Goal: Task Accomplishment & Management: Use online tool/utility

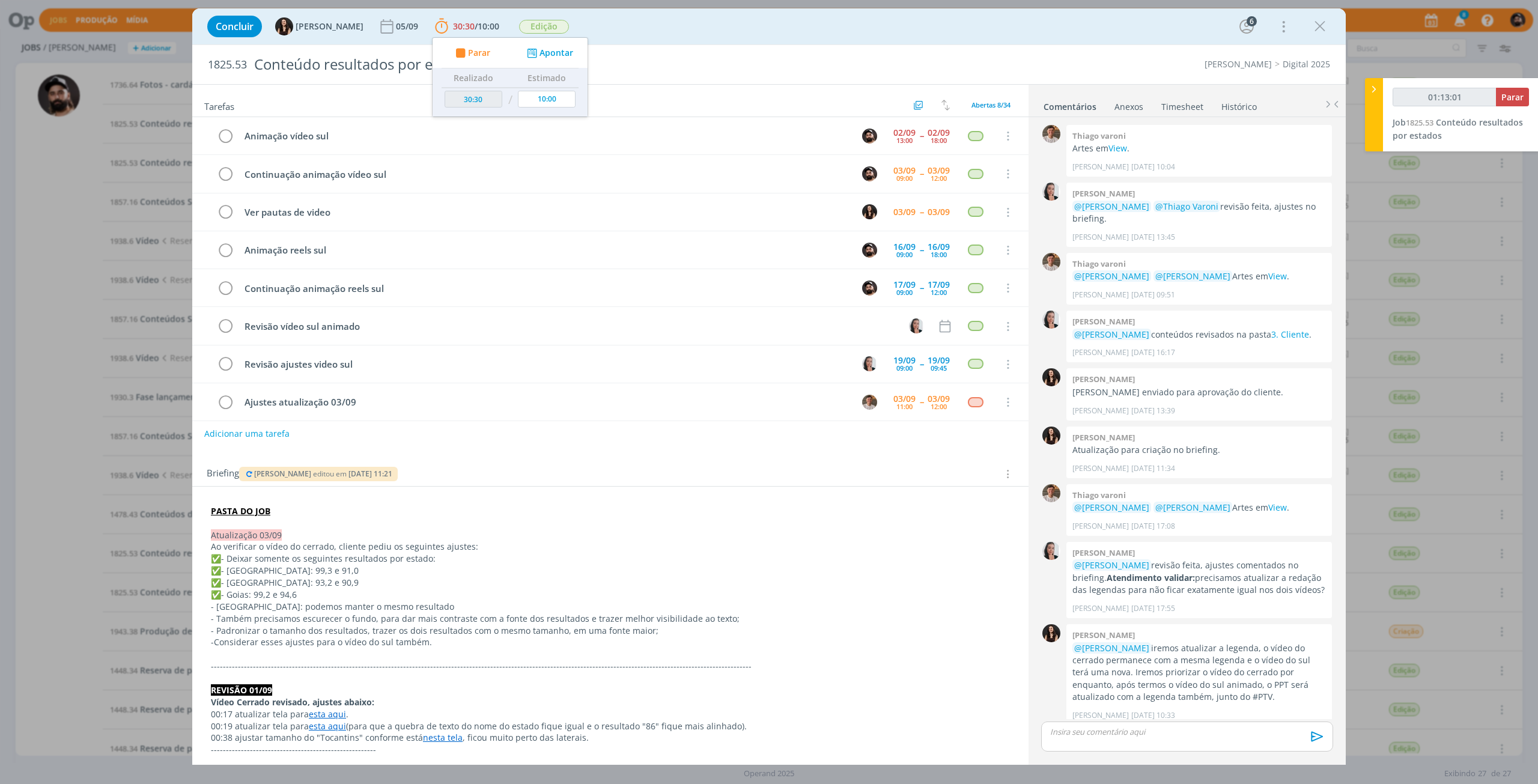
scroll to position [775, 0]
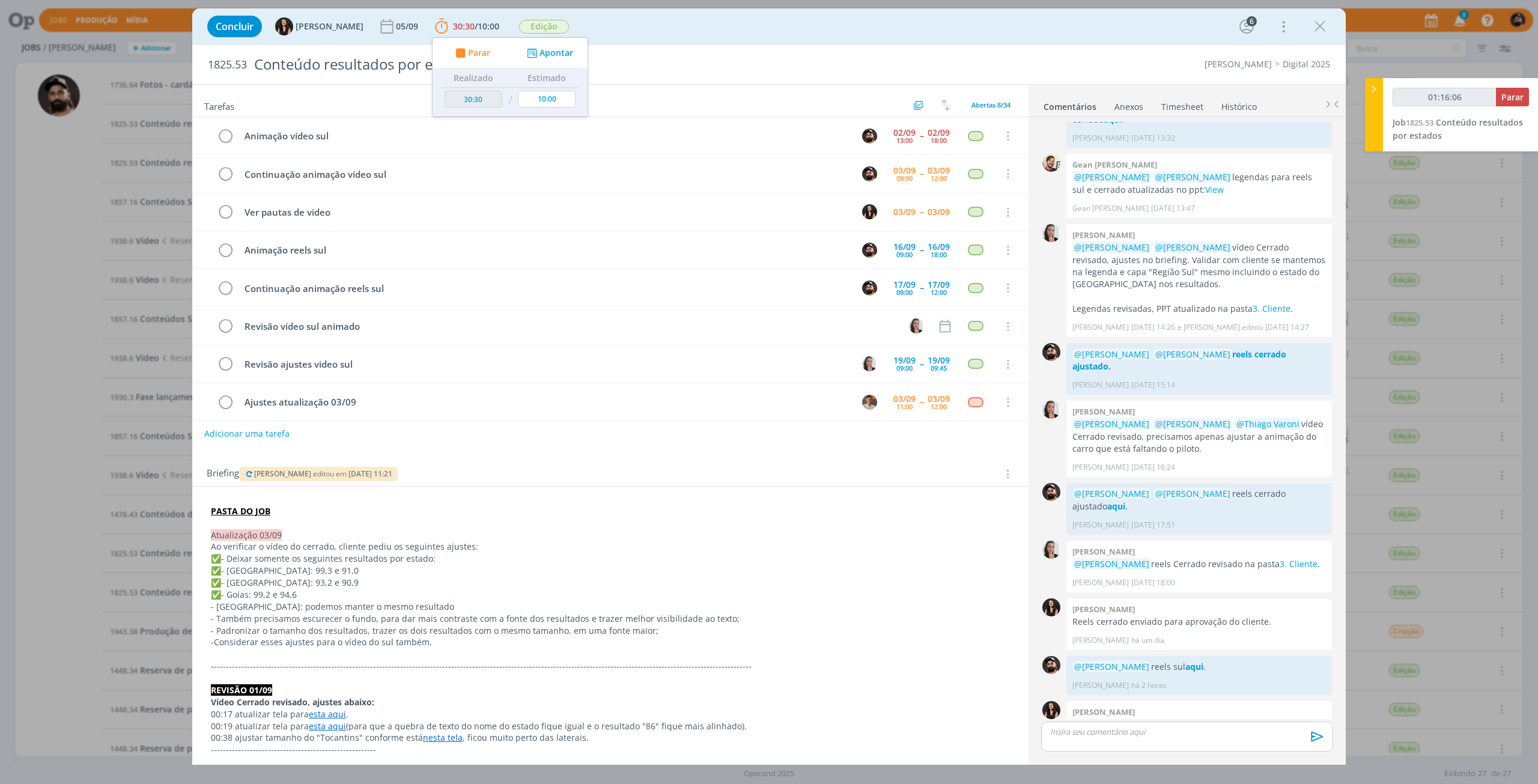
type input "01:16:07"
click at [1506, 88] on button "Parar" at bounding box center [1512, 97] width 33 height 19
click at [1503, 119] on span "Conteúdo resultados por estados" at bounding box center [1457, 129] width 131 height 25
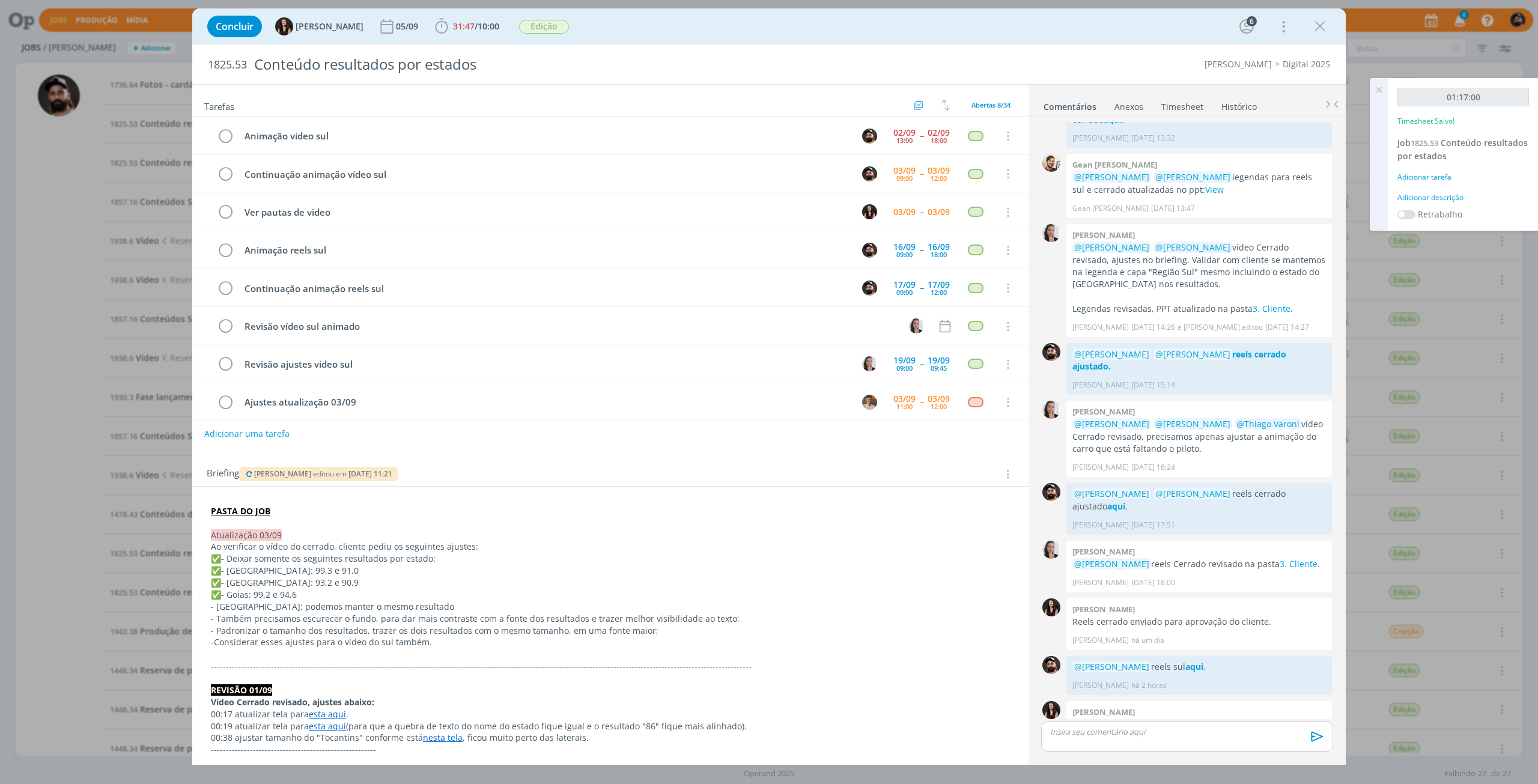
click at [1432, 150] on div "01:17:00 Timesheet Salvo! Job 1825.53 Conteúdo resultados por estados Adicionar…" at bounding box center [1463, 155] width 151 height 153
click at [1442, 143] on link "Job 1825.53 Conteúdo resultados por estados" at bounding box center [1462, 149] width 131 height 25
click at [263, 255] on div "Animação reels sul" at bounding box center [545, 250] width 612 height 15
drag, startPoint x: 310, startPoint y: 253, endPoint x: 243, endPoint y: 259, distance: 67.3
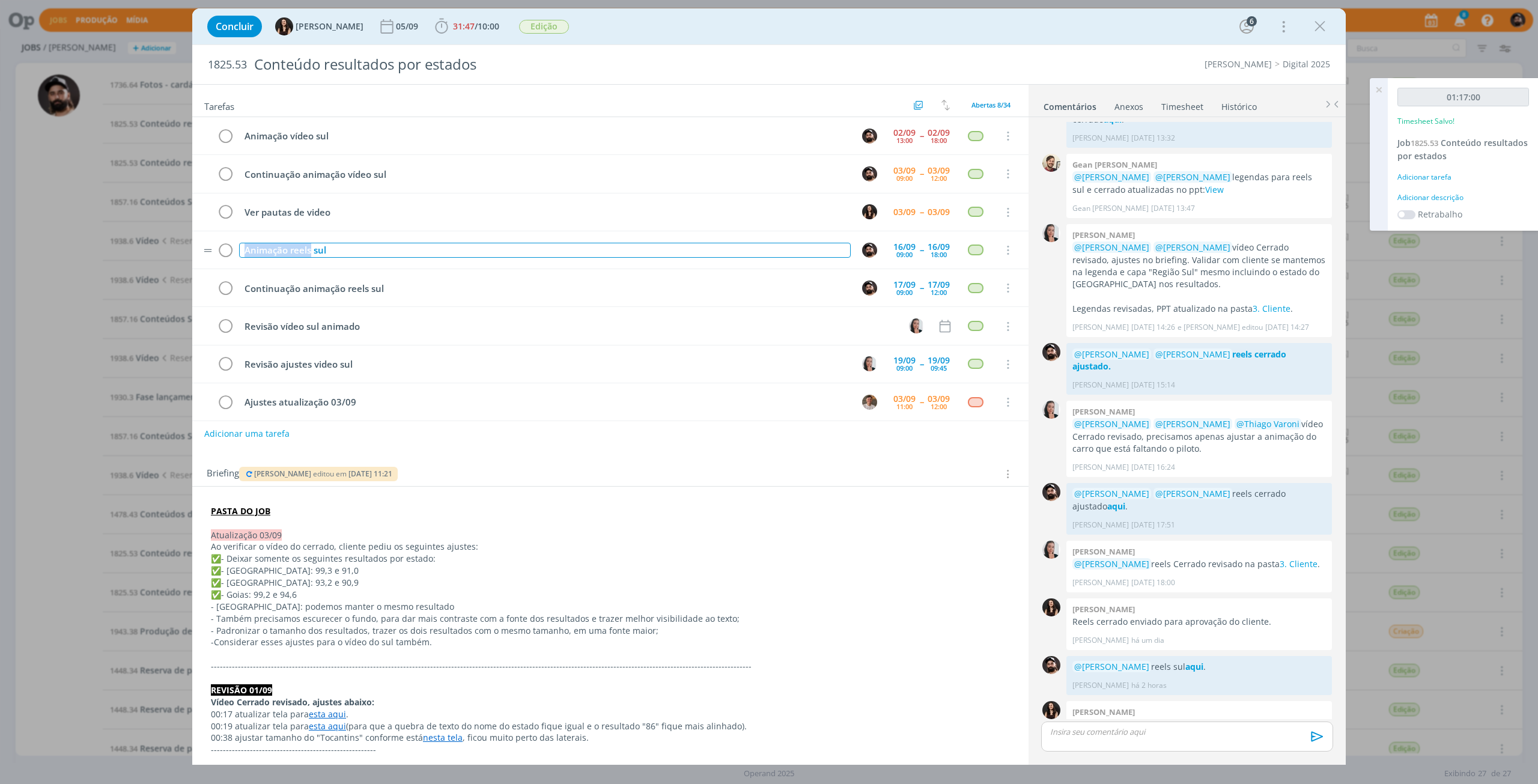
click at [243, 259] on td "Animação reels sul" at bounding box center [543, 250] width 612 height 21
copy div "Animação reels"
click at [1442, 195] on div "Adicionar descrição" at bounding box center [1463, 198] width 132 height 11
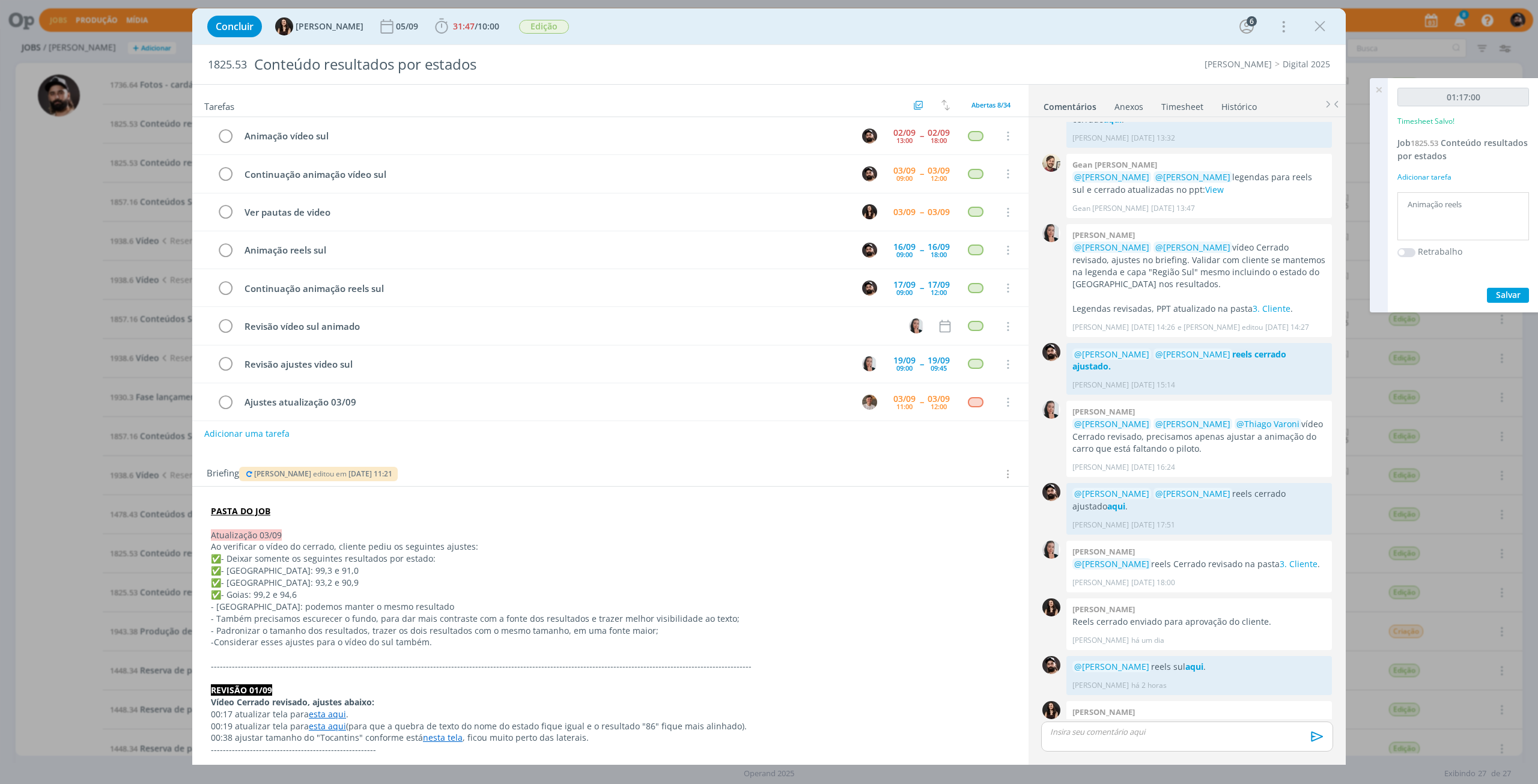
type textarea "Animação reels"
click at [1520, 296] on span "Salvar" at bounding box center [1508, 294] width 25 height 11
